Goal: Transaction & Acquisition: Subscribe to service/newsletter

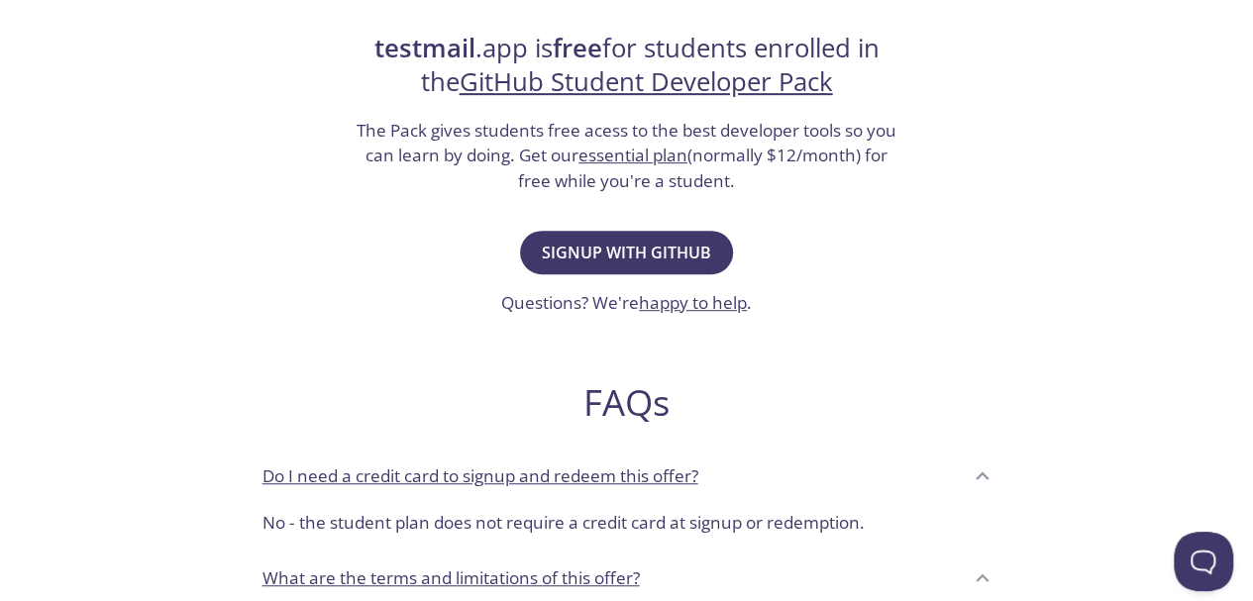
scroll to position [396, 0]
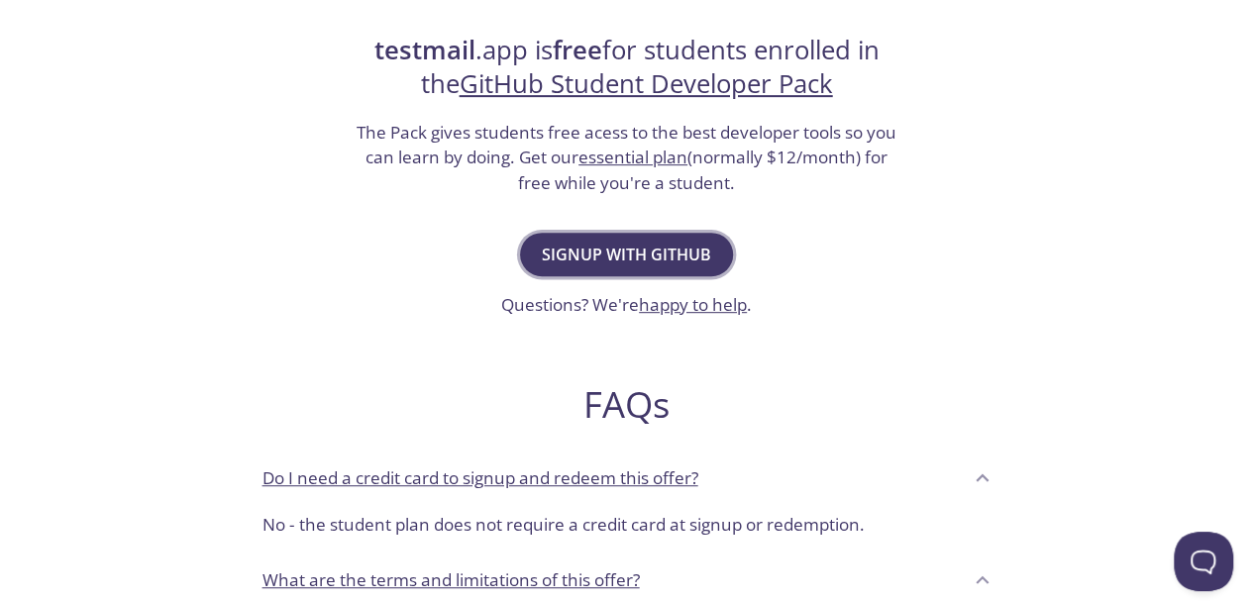
click at [668, 264] on span "Signup with GitHub" at bounding box center [626, 255] width 169 height 28
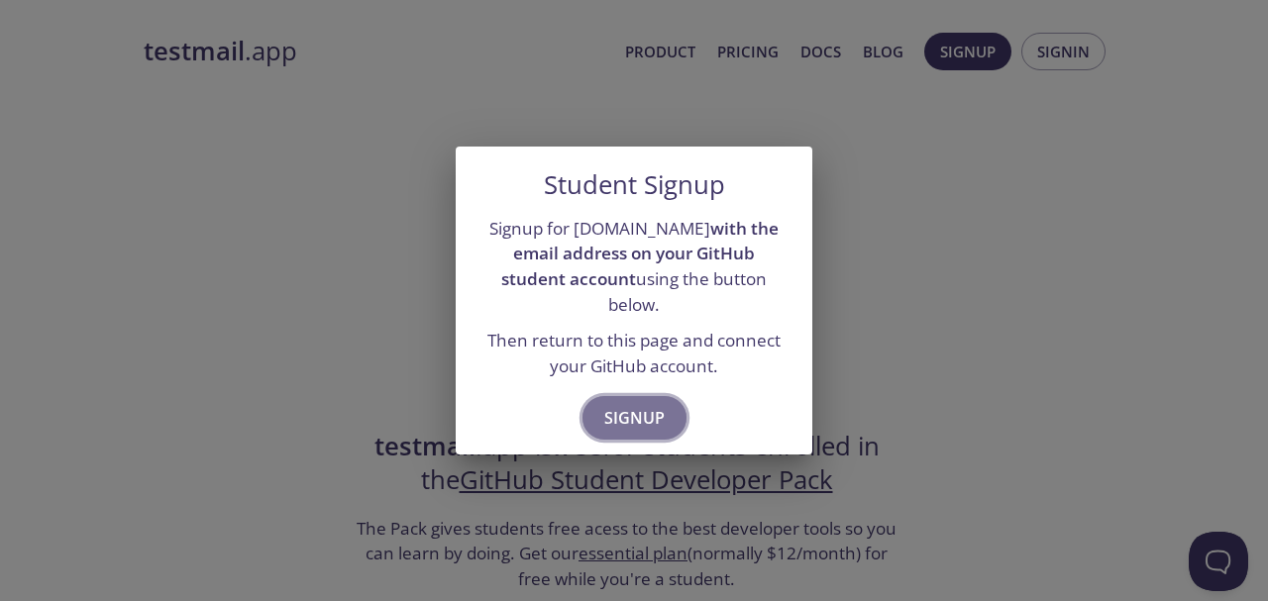
click at [650, 404] on span "Signup" at bounding box center [634, 418] width 60 height 28
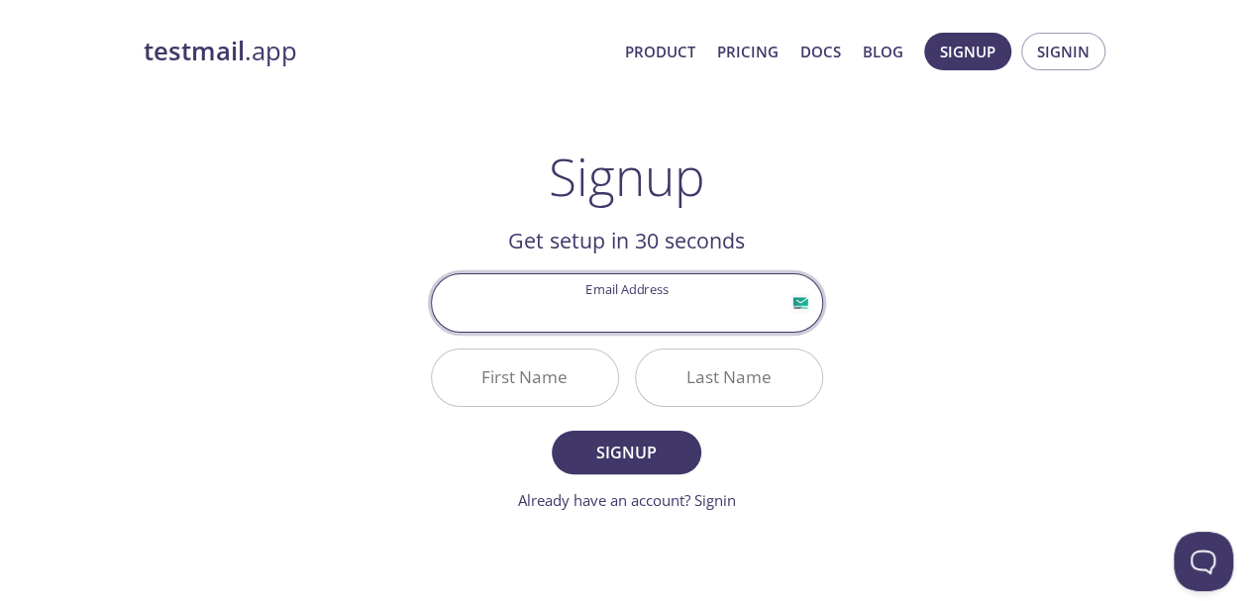
click at [610, 315] on input "Email Address" at bounding box center [627, 302] width 390 height 56
type input "[EMAIL_ADDRESS][DOMAIN_NAME]"
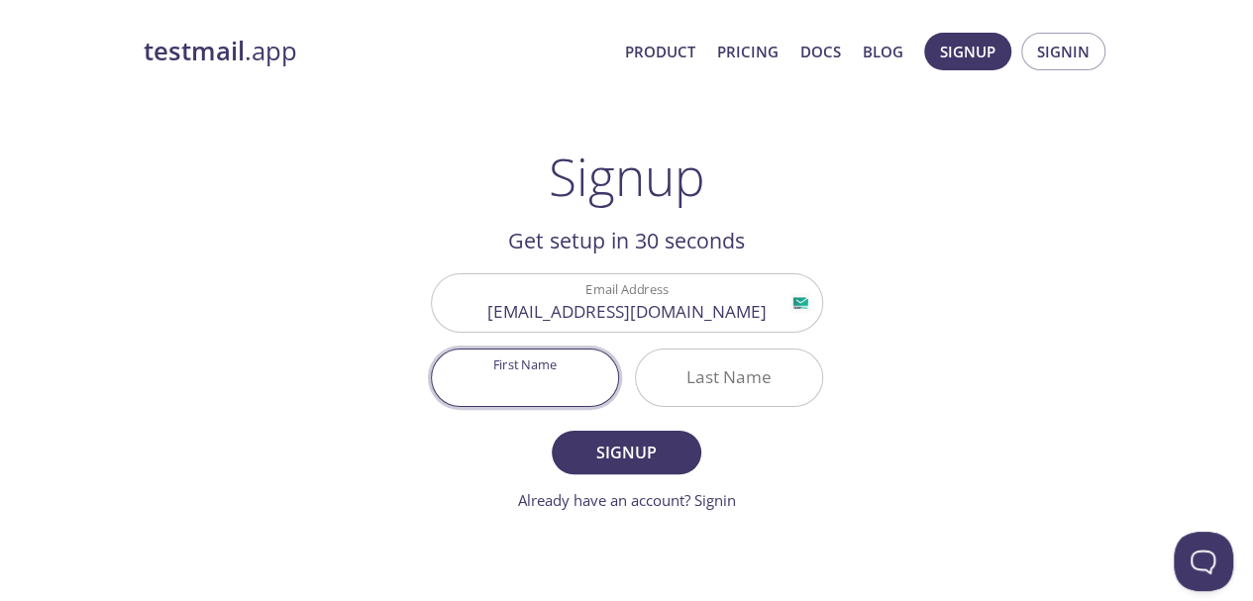
click at [526, 389] on input "First Name" at bounding box center [525, 378] width 186 height 56
click at [799, 409] on div "Last Name" at bounding box center [729, 378] width 204 height 74
click at [590, 373] on input "First Name" at bounding box center [525, 378] width 186 height 56
type input "Rehan"
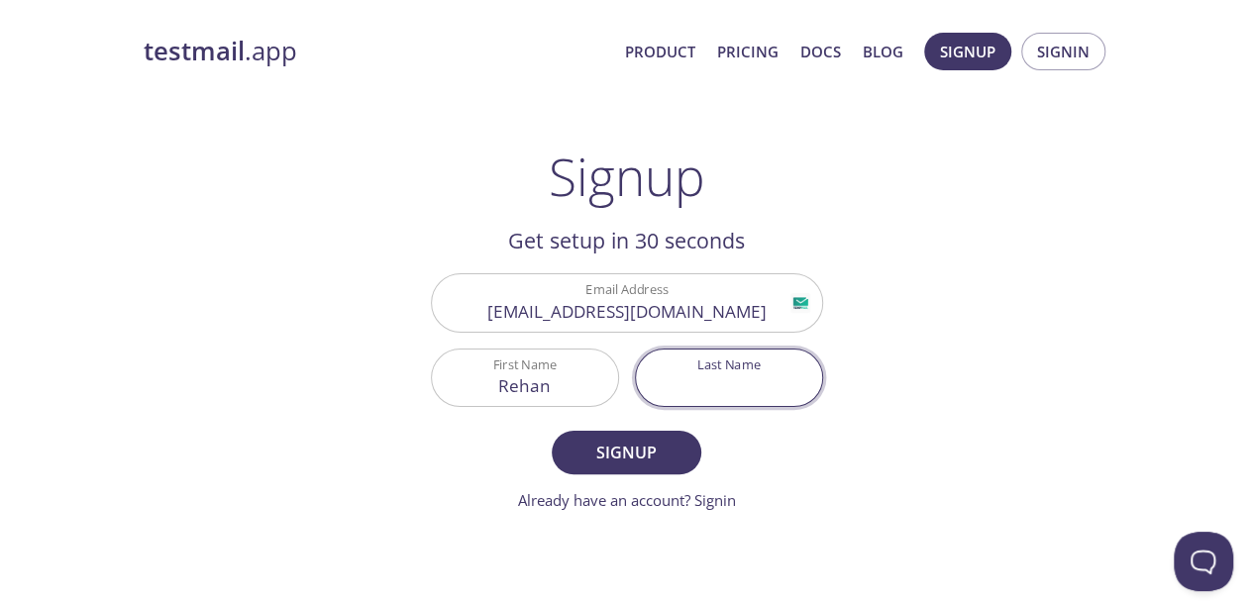
click at [775, 368] on input "Last Name" at bounding box center [729, 378] width 186 height 56
type input "d"
type input "[PERSON_NAME]"
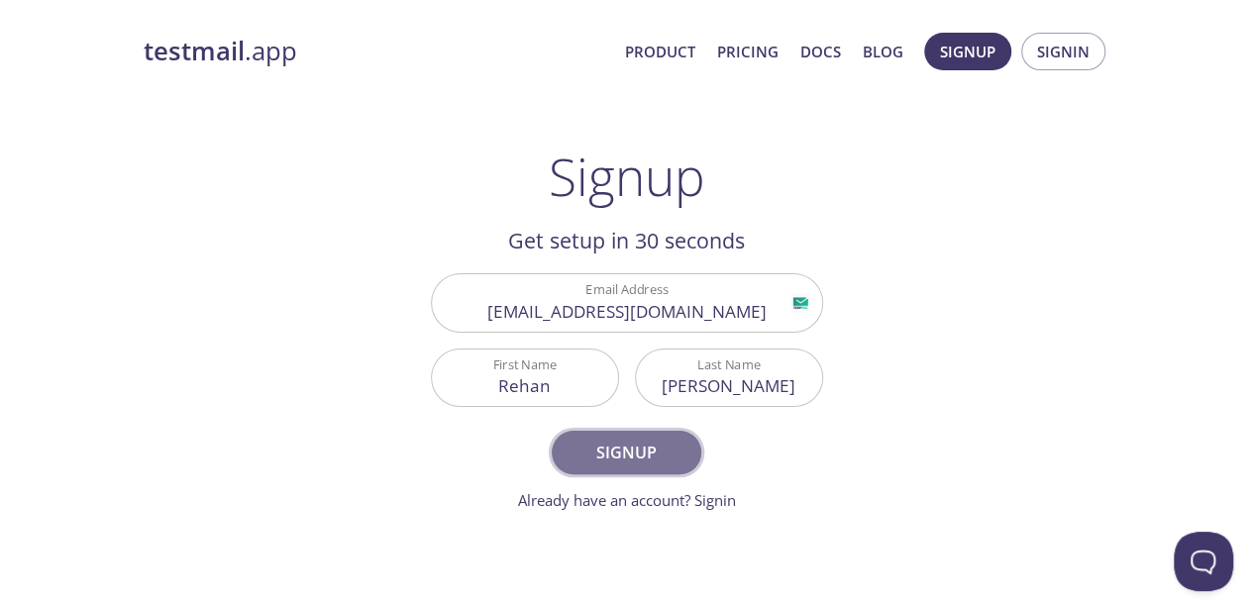
click at [664, 460] on span "Signup" at bounding box center [626, 453] width 105 height 28
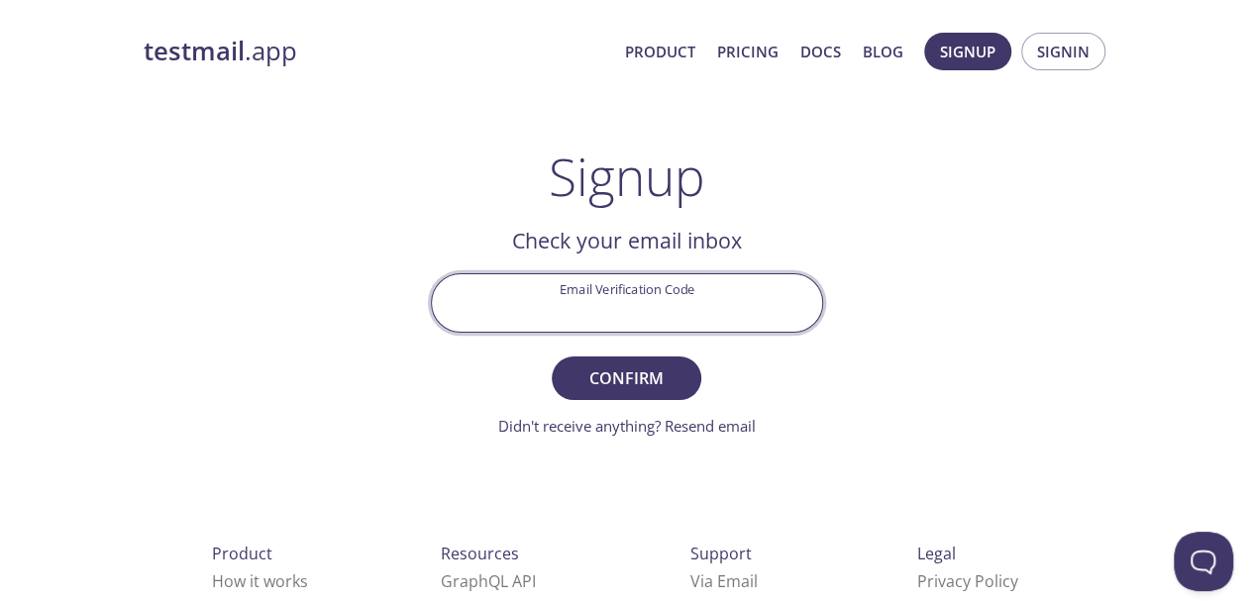
click at [672, 314] on input "Email Verification Code" at bounding box center [627, 302] width 390 height 56
paste input "31DW52A"
type input "31DW52A"
click at [654, 382] on span "Confirm" at bounding box center [626, 379] width 105 height 28
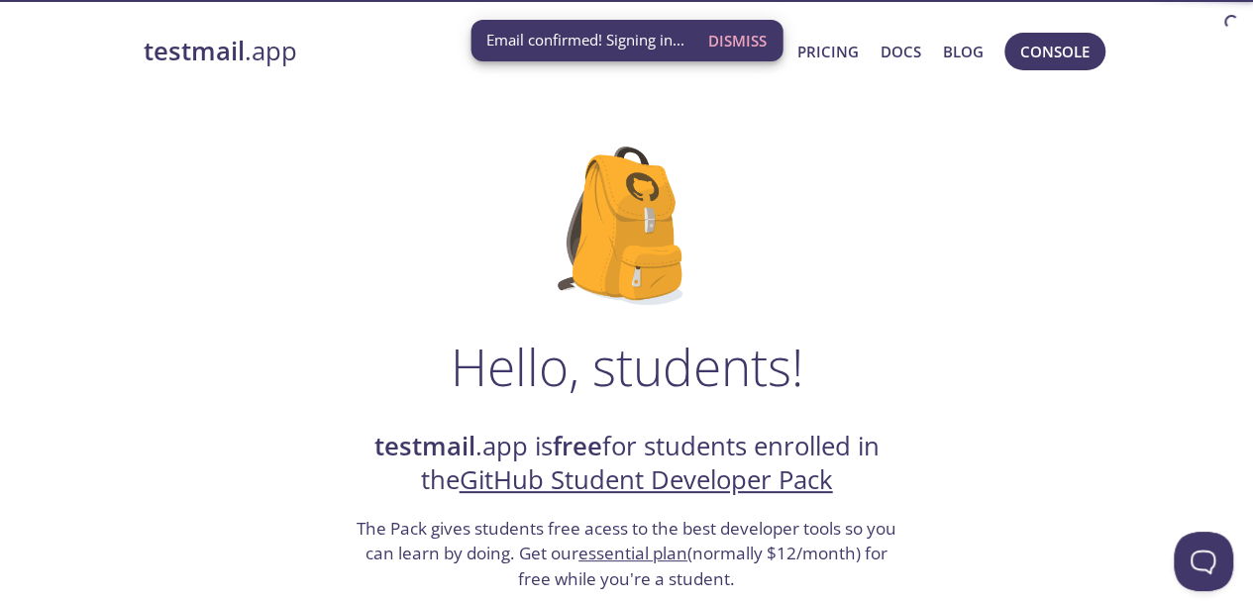
scroll to position [6, 0]
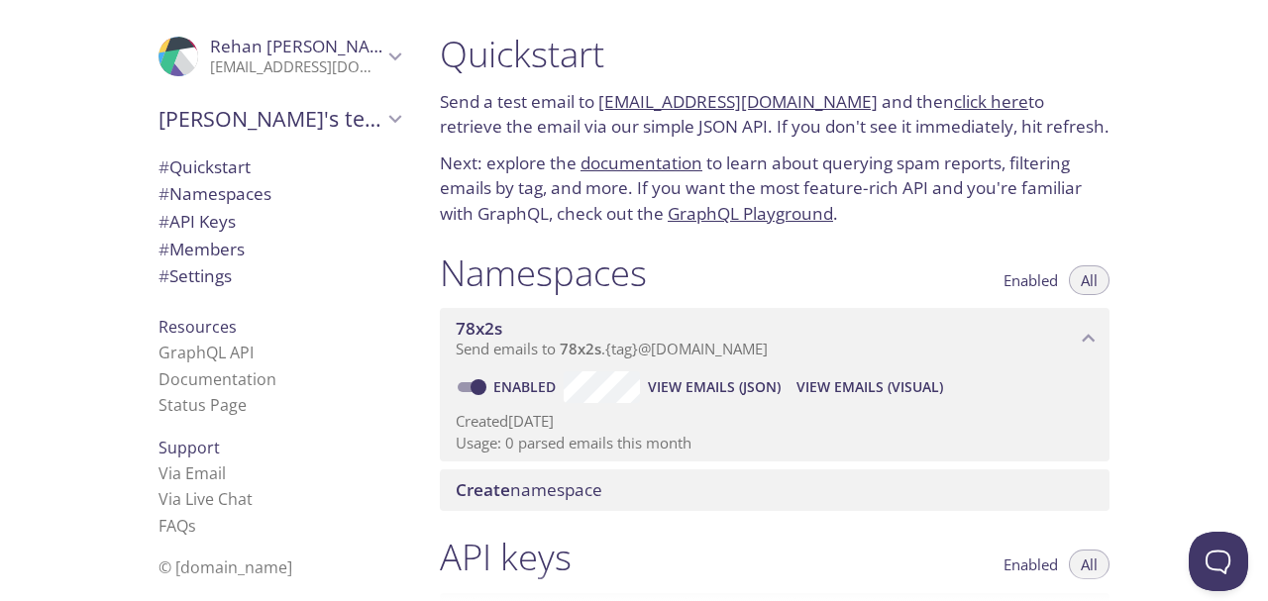
click at [974, 330] on span "78x2s" at bounding box center [766, 329] width 620 height 22
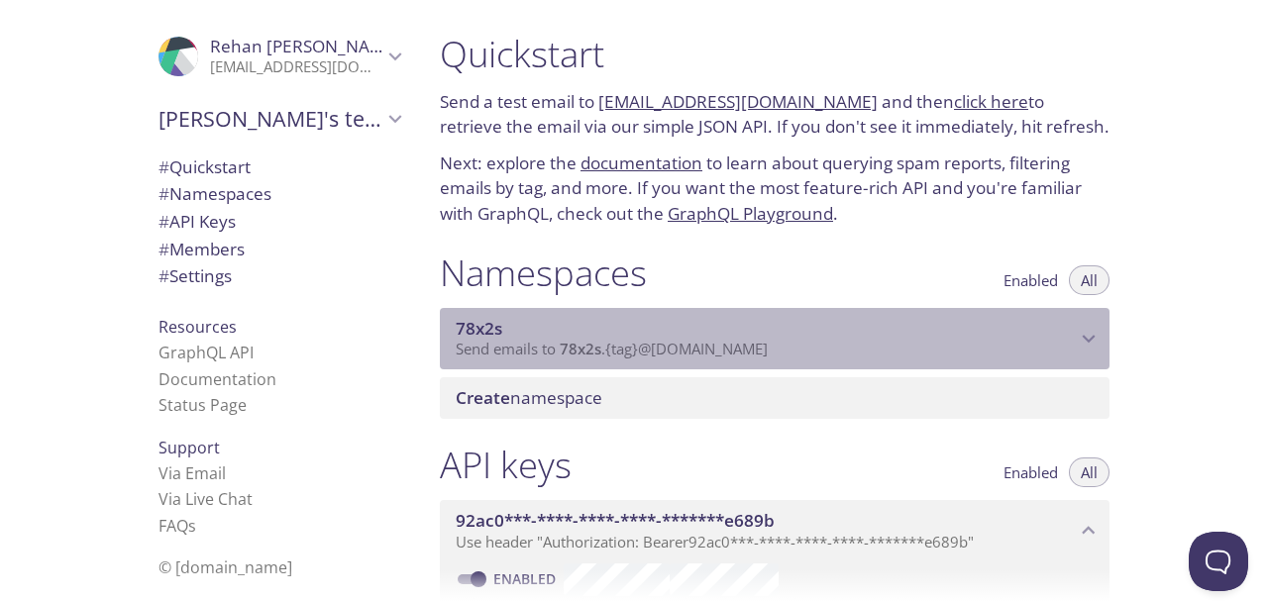
click at [974, 330] on span "78x2s" at bounding box center [766, 329] width 620 height 22
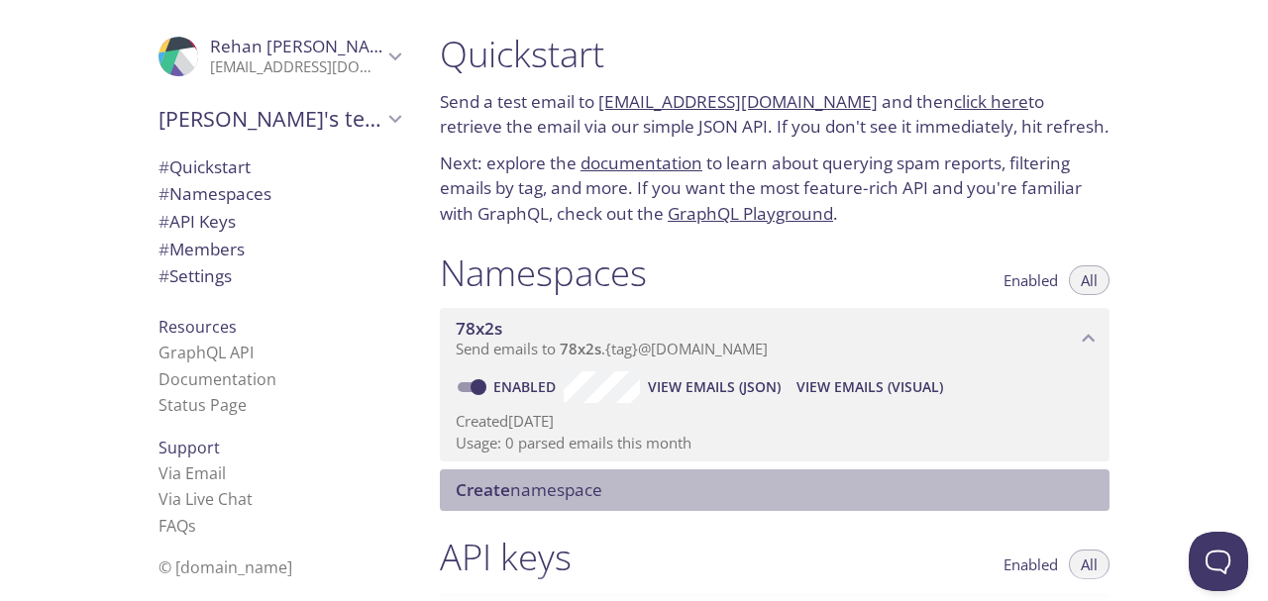
click at [648, 484] on span "Create namespace" at bounding box center [779, 490] width 646 height 22
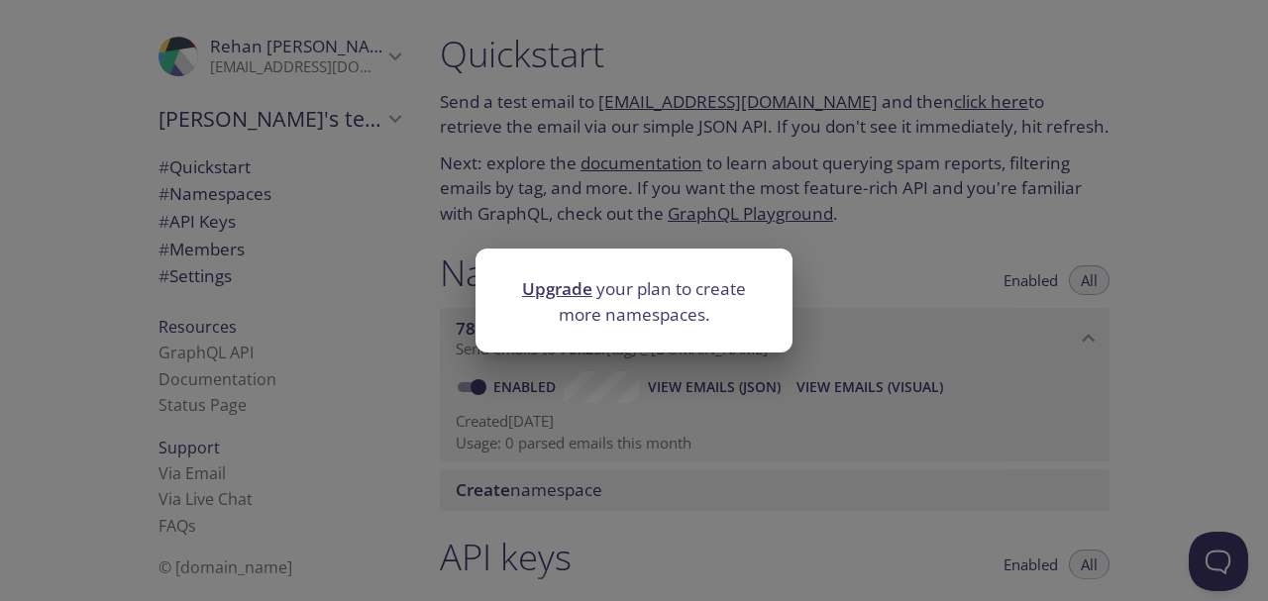
click at [835, 259] on div "Upgrade your plan to create more namespaces." at bounding box center [634, 300] width 1268 height 601
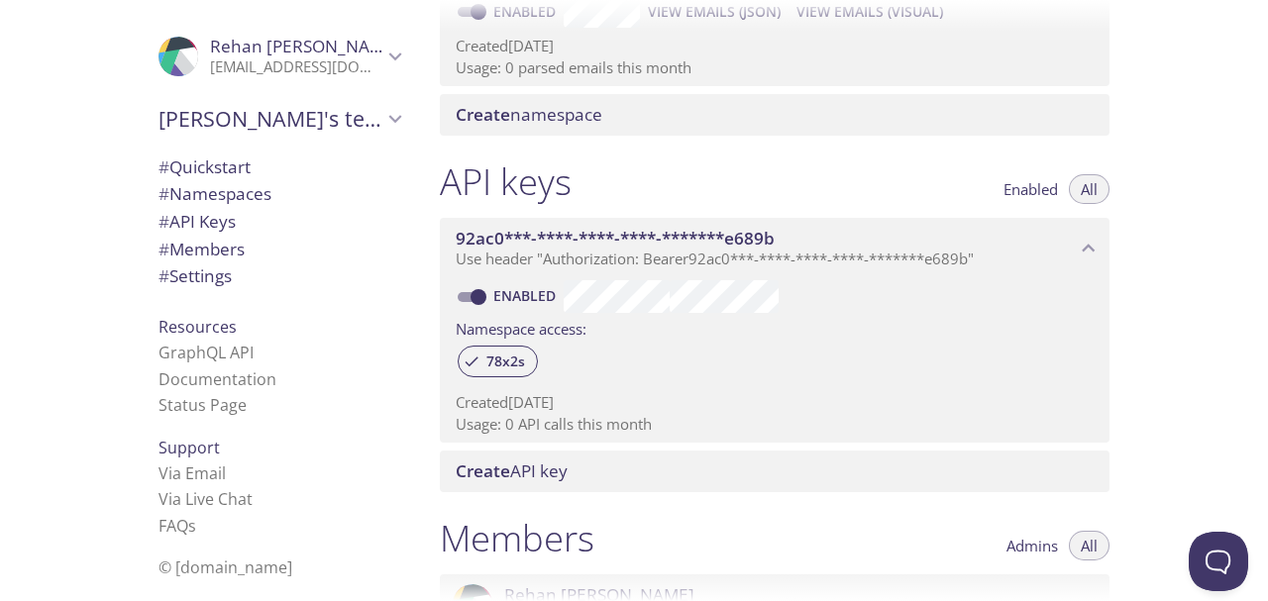
scroll to position [495, 0]
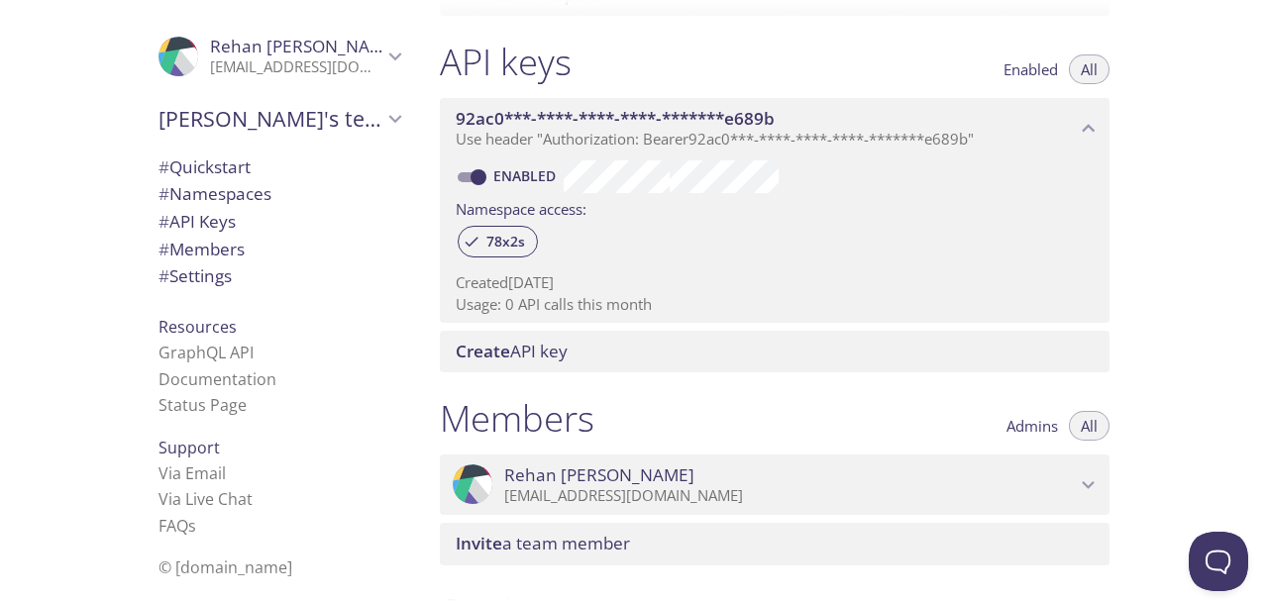
click at [709, 354] on span "Create API key" at bounding box center [779, 352] width 646 height 22
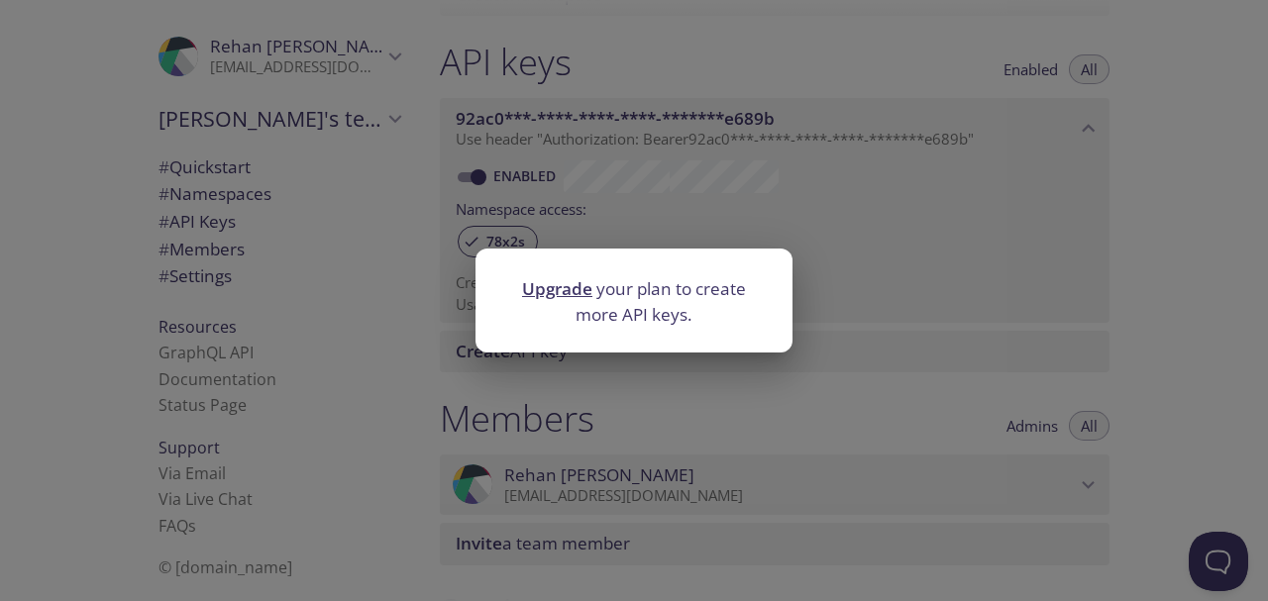
click at [874, 272] on div "Upgrade your plan to create more API keys." at bounding box center [634, 300] width 1268 height 601
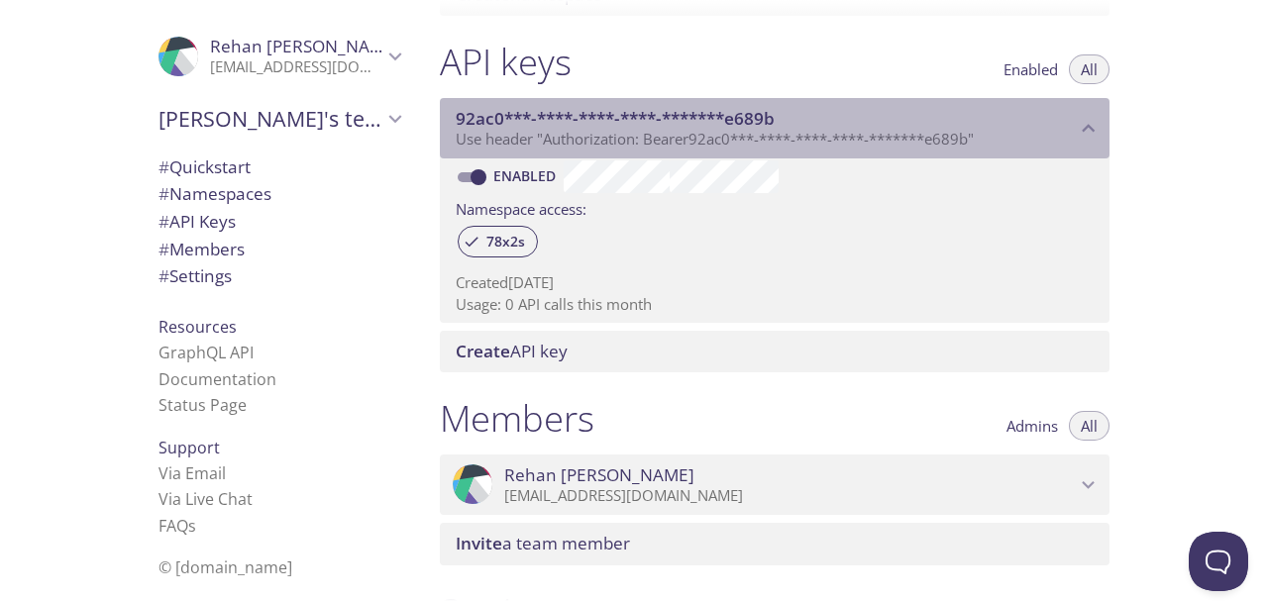
drag, startPoint x: 451, startPoint y: 112, endPoint x: 745, endPoint y: 104, distance: 294.3
click at [745, 104] on div "92ac0***-****-****-****-*******e689b Use header "Authorization: Bearer 92ac0***…" at bounding box center [775, 128] width 670 height 61
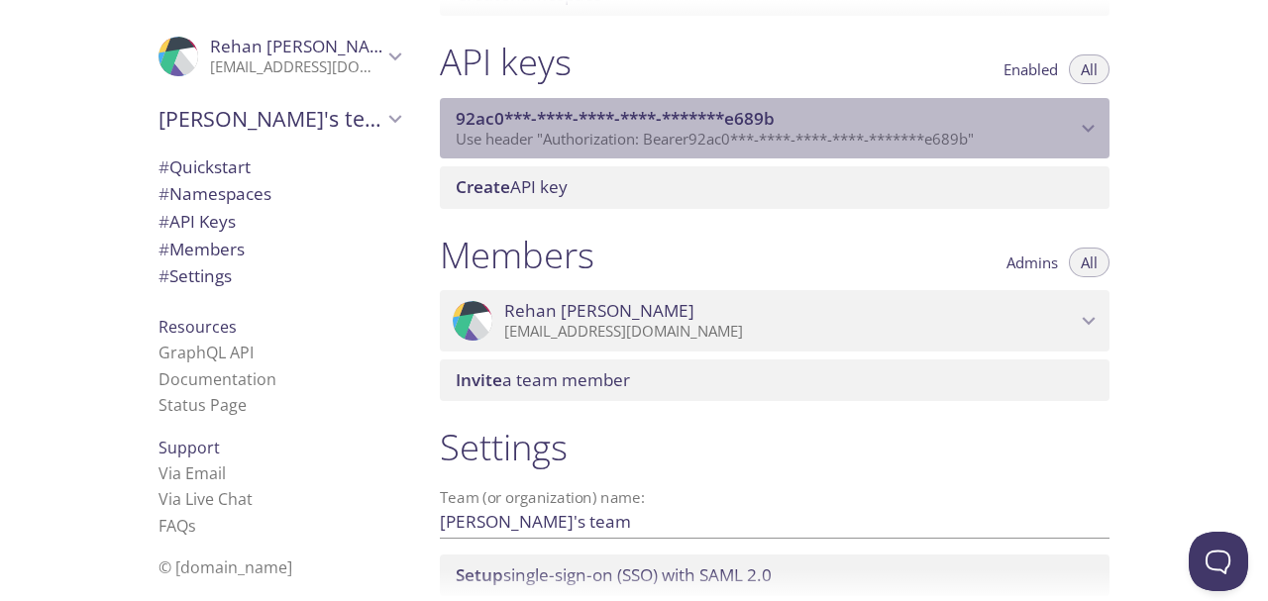
click at [783, 110] on span "92ac0***-****-****-****-*******e689b" at bounding box center [766, 119] width 620 height 22
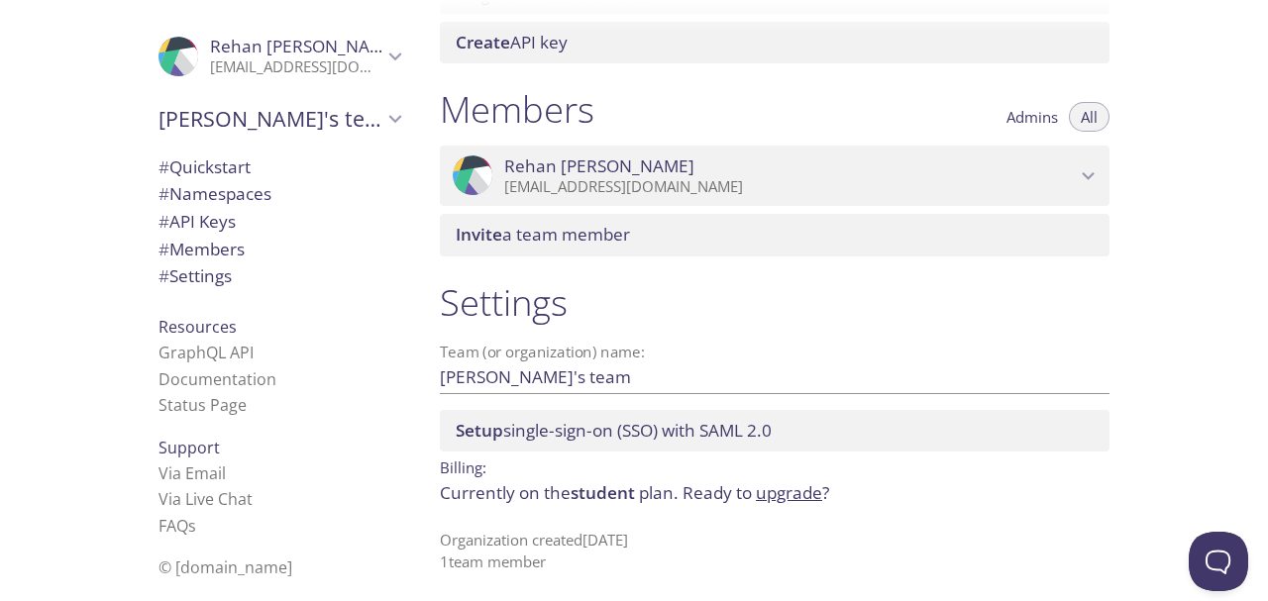
scroll to position [806, 0]
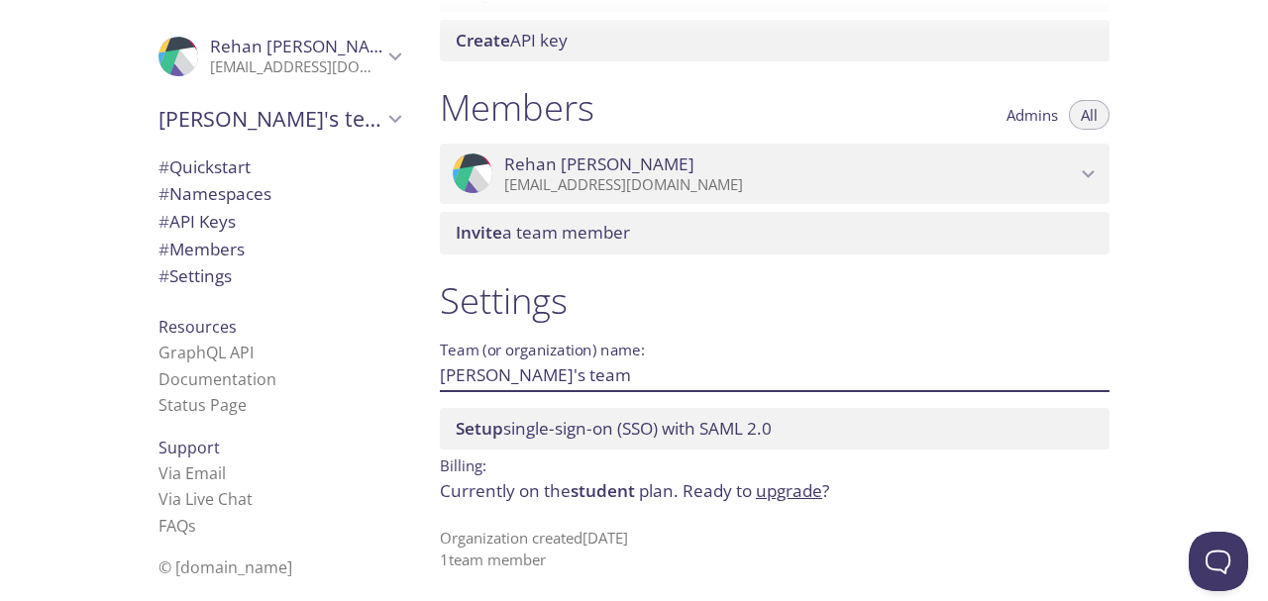
click at [596, 377] on input "Rehan's team" at bounding box center [743, 375] width 606 height 33
type input "R"
type input "Infinites team"
click at [1082, 371] on span "Save" at bounding box center [1077, 376] width 53 height 24
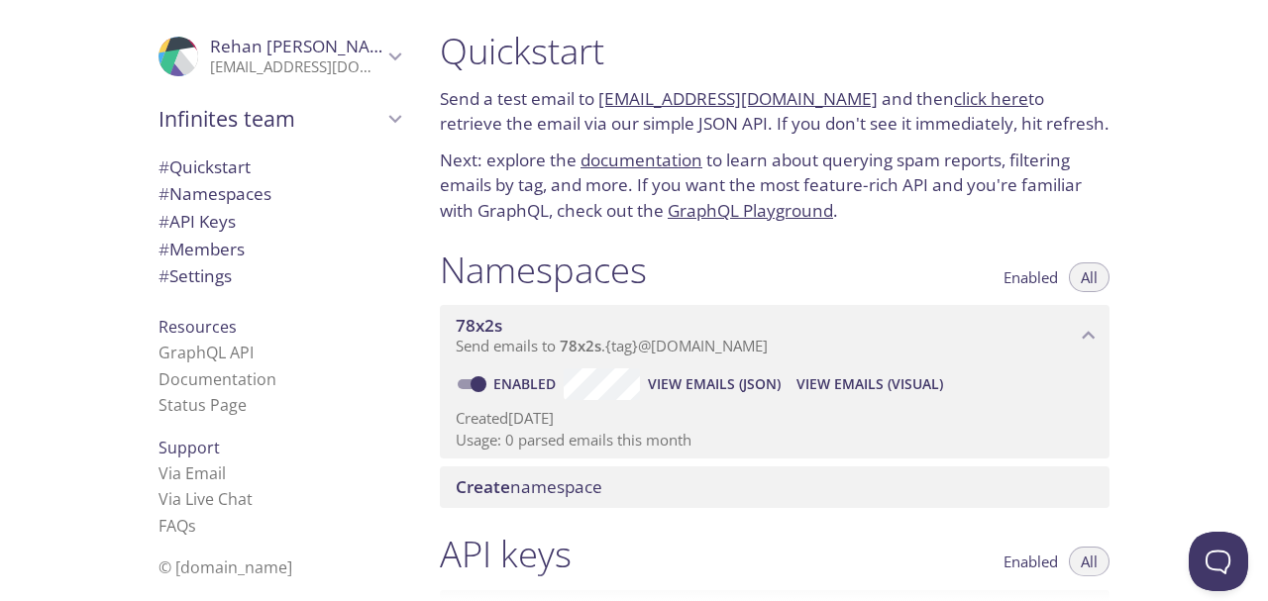
scroll to position [0, 0]
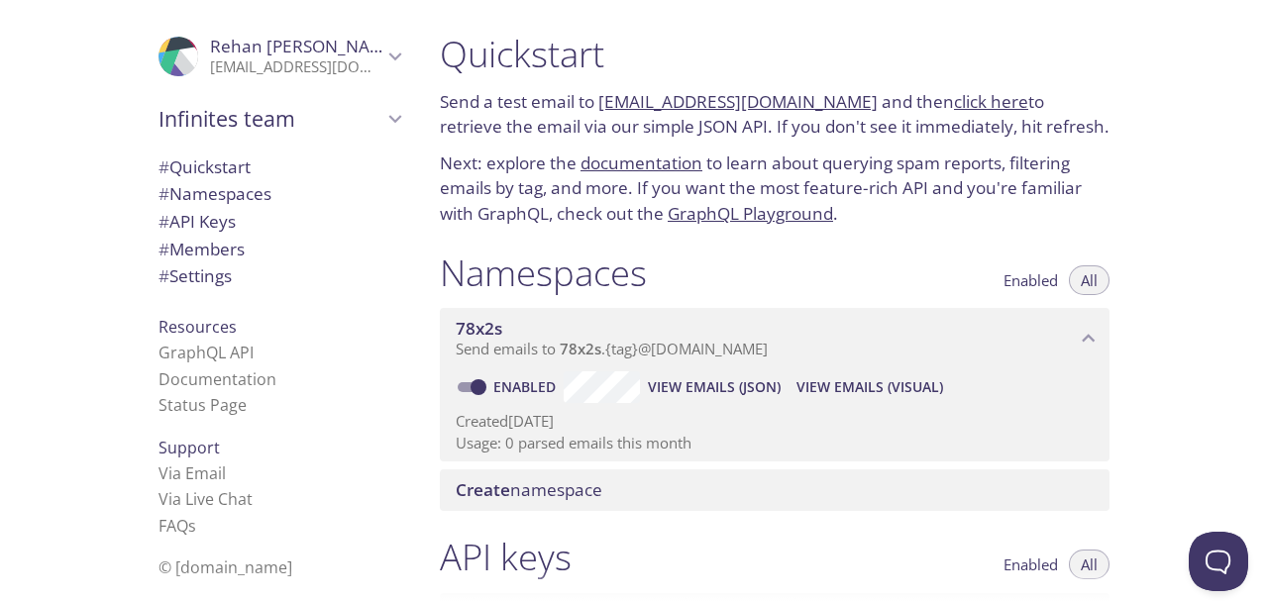
click at [263, 171] on span "# Quickstart" at bounding box center [279, 168] width 242 height 26
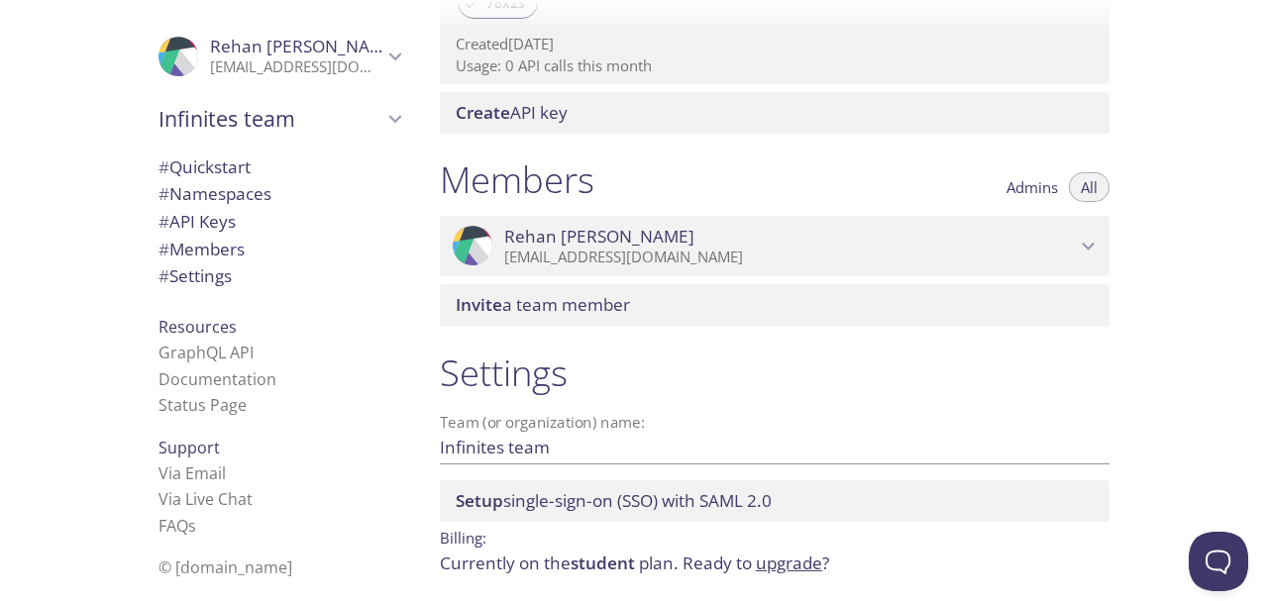
scroll to position [806, 0]
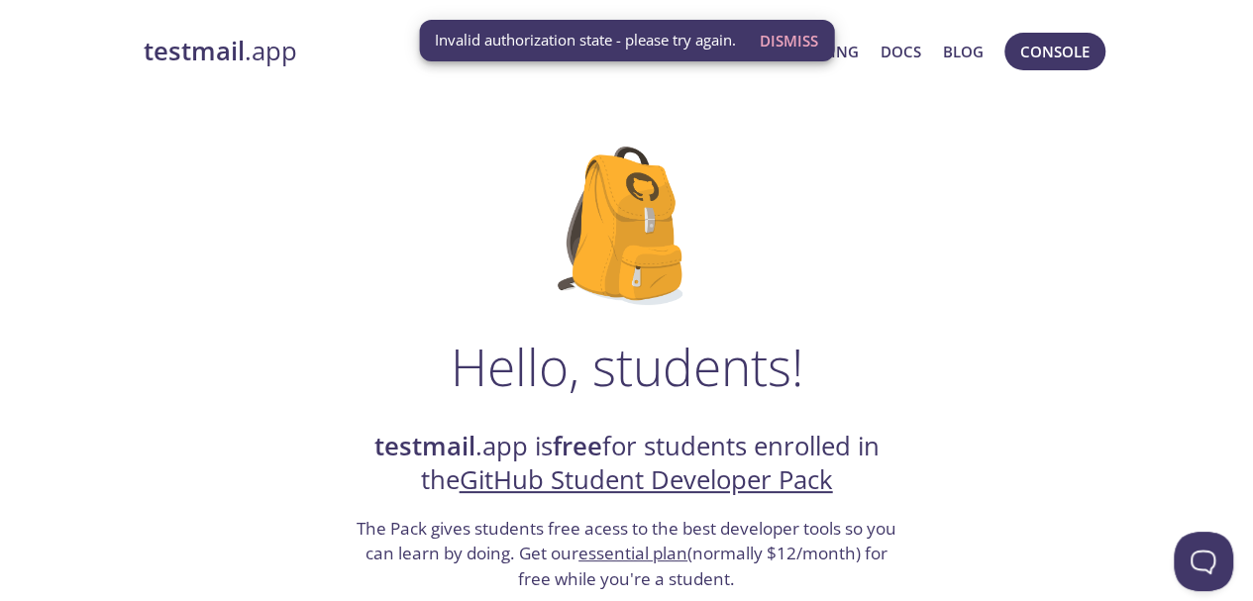
click at [660, 35] on span "Invalid authorization state - please try again." at bounding box center [585, 40] width 301 height 21
click at [683, 37] on span "Invalid authorization state - please try again." at bounding box center [585, 40] width 301 height 21
click at [1063, 53] on span "Console" at bounding box center [1054, 52] width 69 height 26
